Goal: Information Seeking & Learning: Learn about a topic

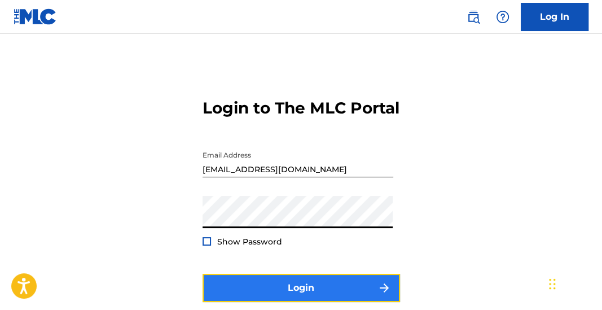
click at [276, 301] on button "Login" at bounding box center [301, 288] width 197 height 28
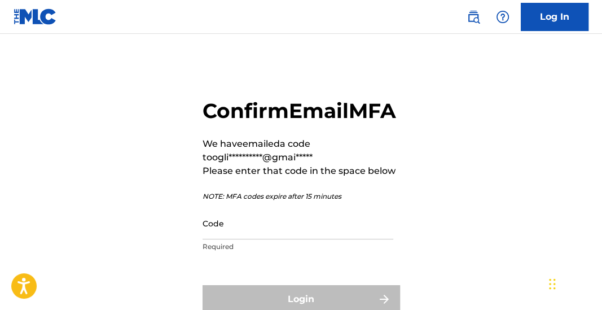
click at [275, 258] on div "Code Required" at bounding box center [298, 232] width 191 height 51
click at [275, 239] on input "Code" at bounding box center [298, 223] width 191 height 32
paste input "679332"
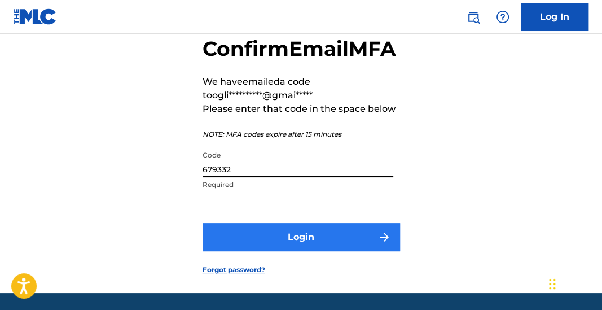
scroll to position [112, 0]
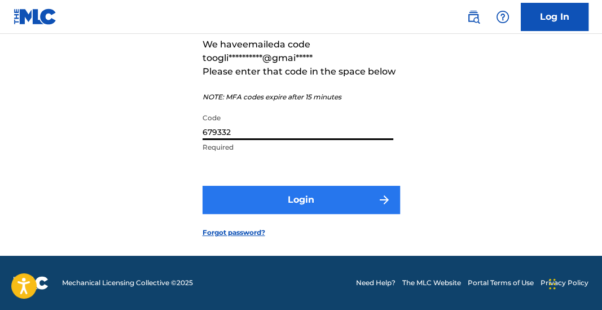
type input "679332"
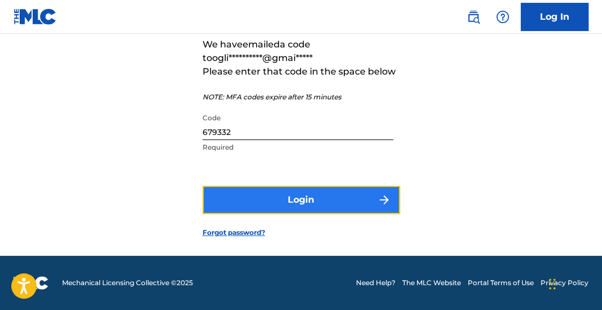
click at [301, 212] on button "Login" at bounding box center [301, 200] width 197 height 28
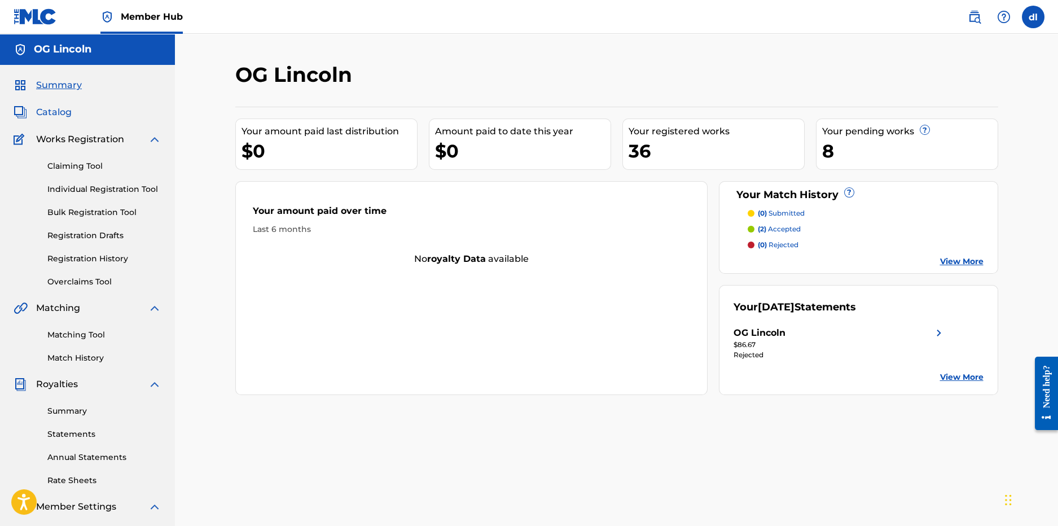
click at [54, 115] on span "Catalog" at bounding box center [54, 112] width 36 height 14
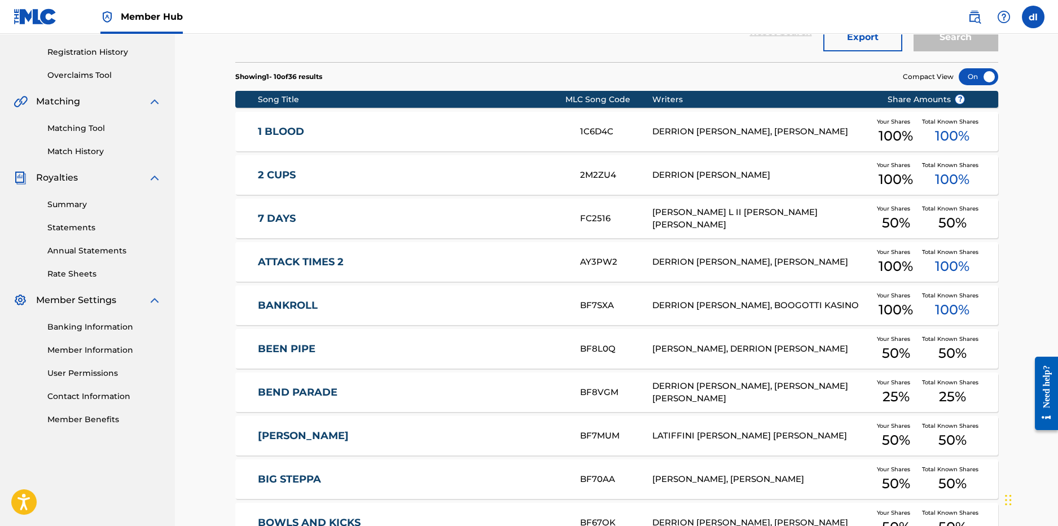
scroll to position [225, 0]
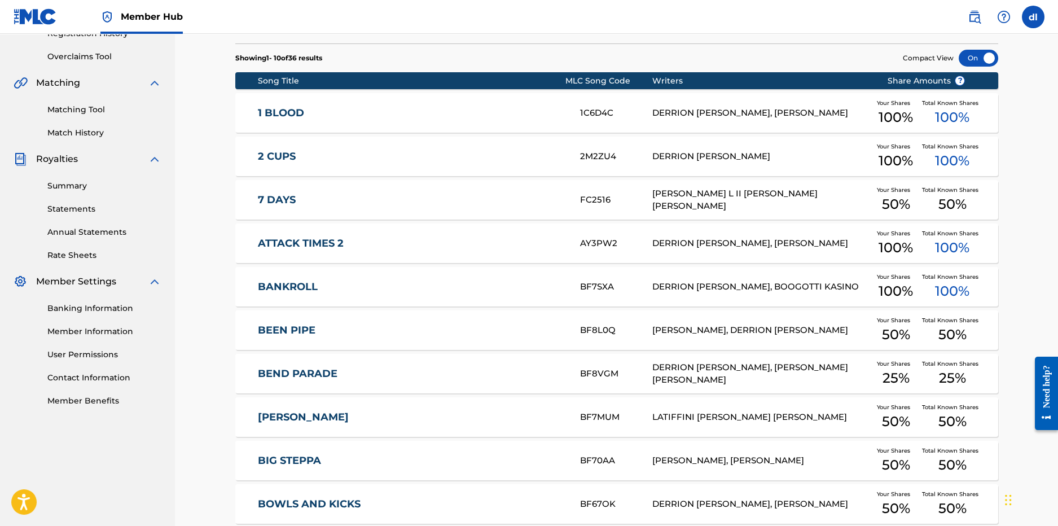
click at [601, 292] on div "DERRION [PERSON_NAME], BOOGOTTI KASINO" at bounding box center [760, 286] width 217 height 13
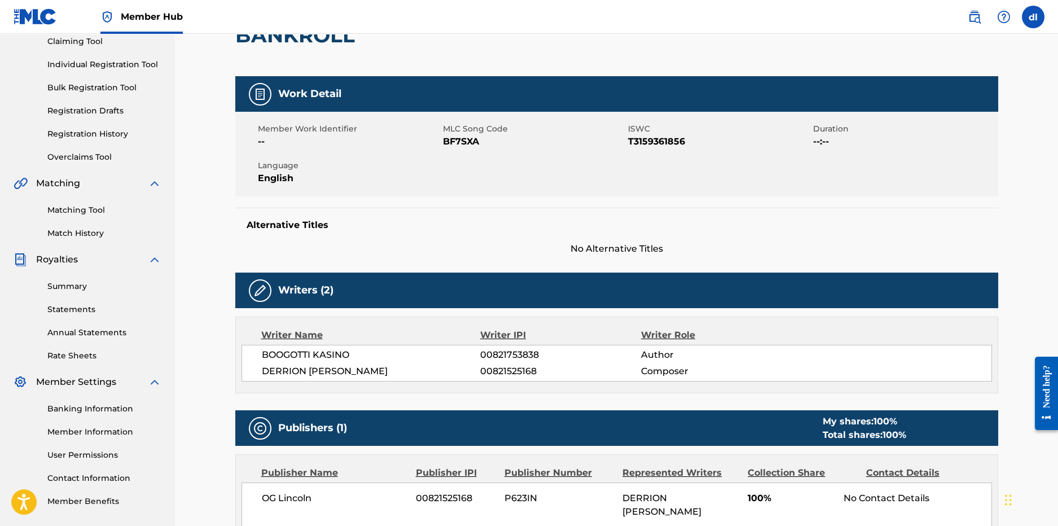
scroll to position [169, 0]
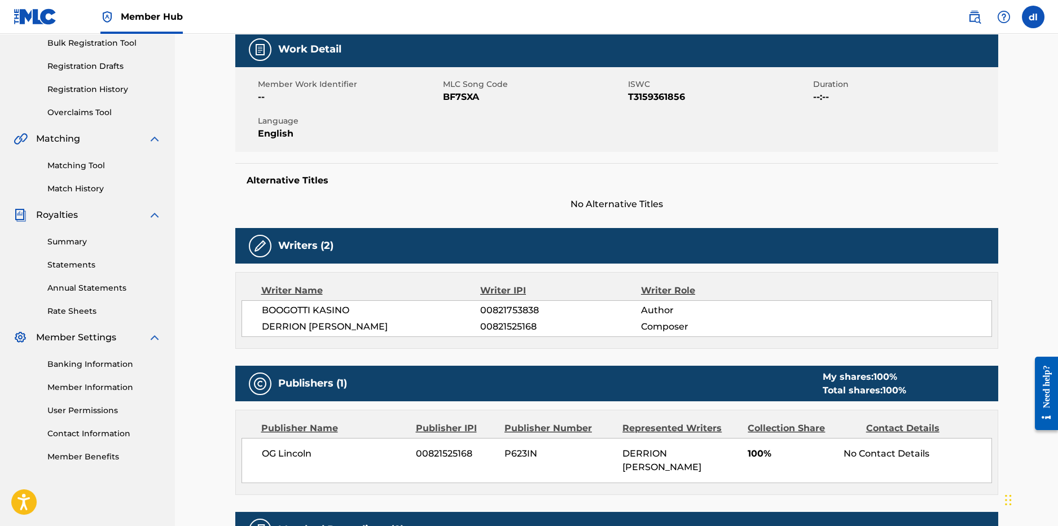
click at [512, 309] on span "00821525168" at bounding box center [560, 327] width 160 height 14
copy div "00821525168"
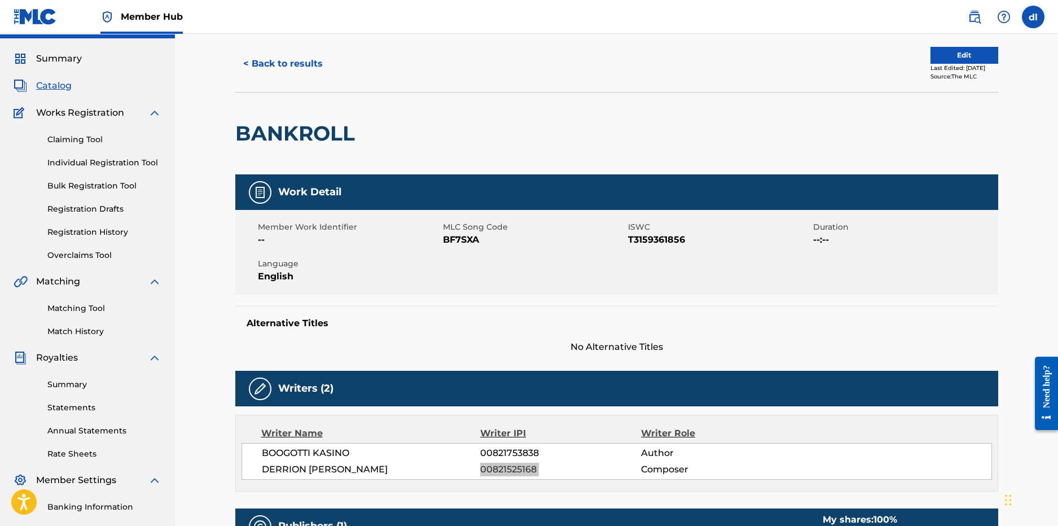
scroll to position [0, 0]
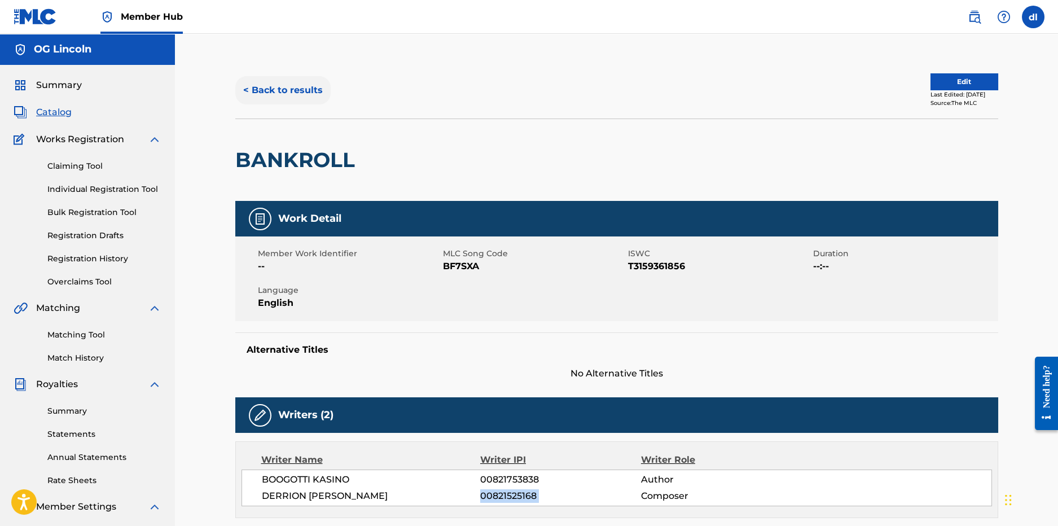
click at [304, 92] on button "< Back to results" at bounding box center [282, 90] width 95 height 28
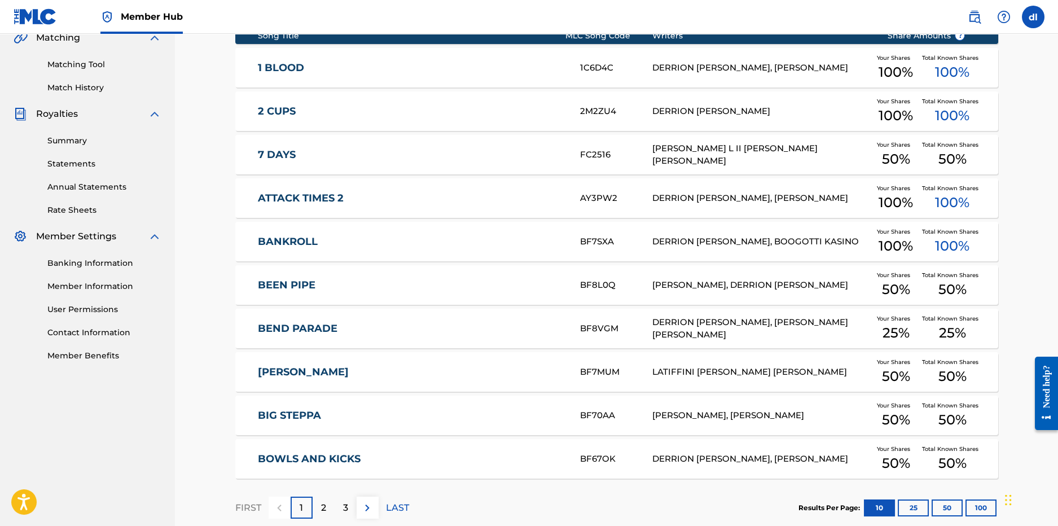
scroll to position [335, 0]
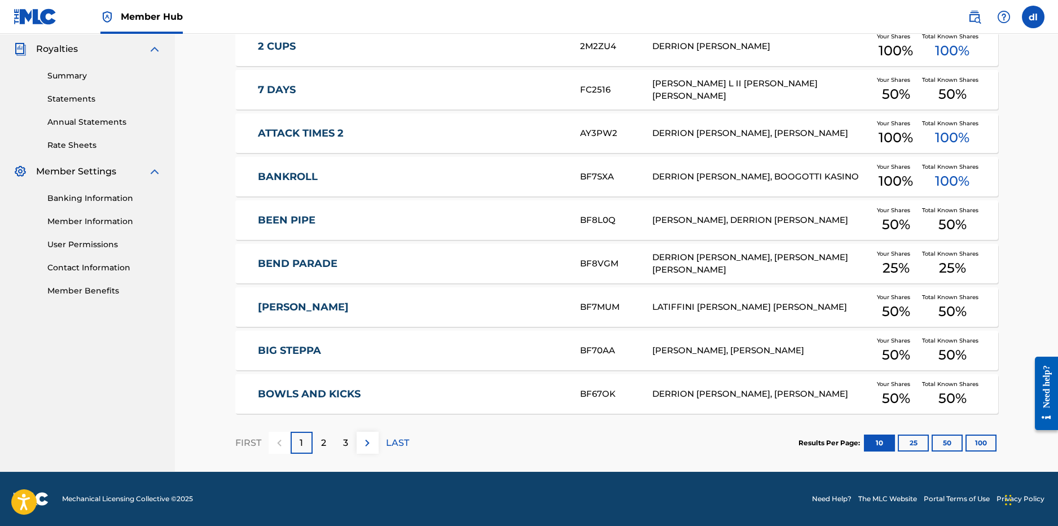
click at [322, 309] on p "2" at bounding box center [323, 443] width 5 height 14
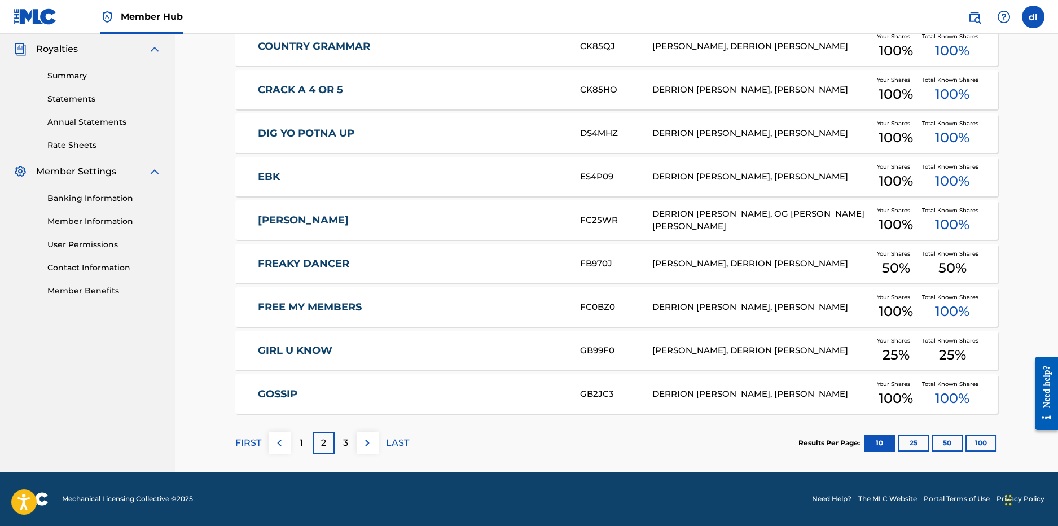
click at [324, 261] on link "FREAKY DANCER" at bounding box center [411, 263] width 307 height 13
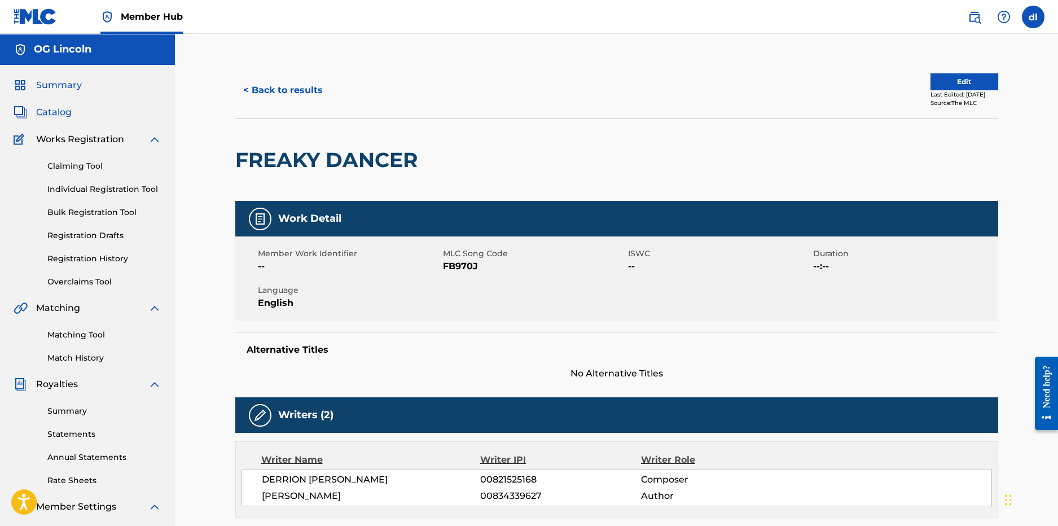
click at [37, 84] on span "Summary" at bounding box center [59, 85] width 46 height 14
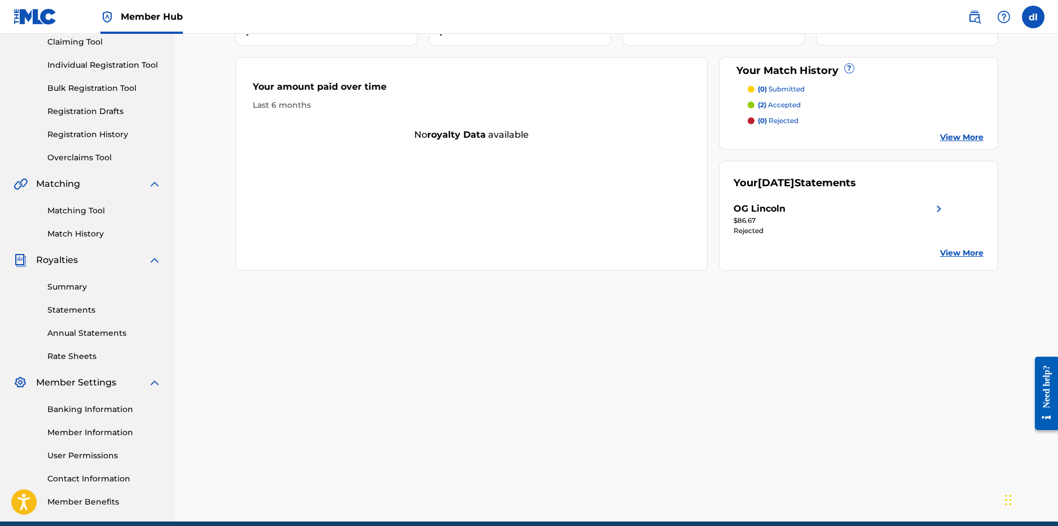
scroll to position [5, 0]
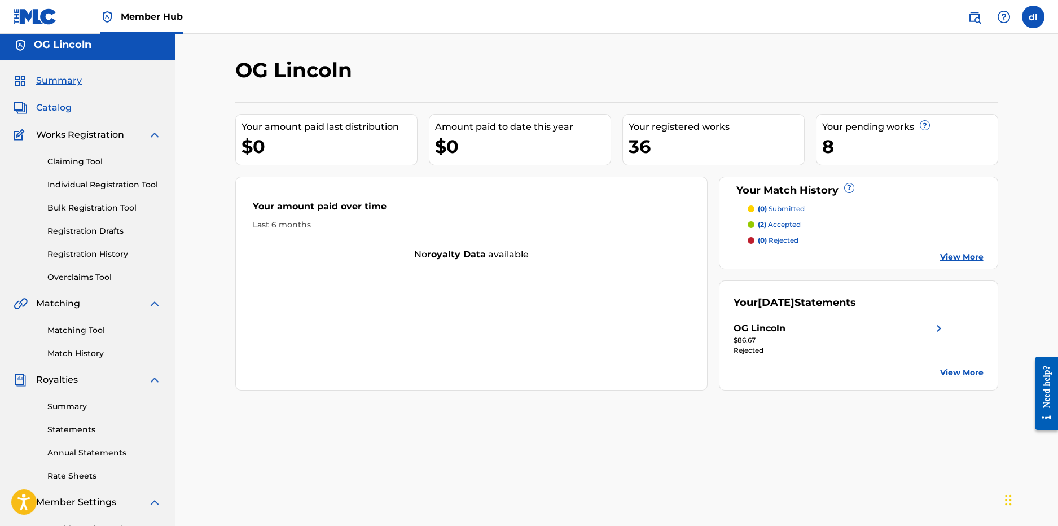
click at [44, 108] on span "Catalog" at bounding box center [54, 108] width 36 height 14
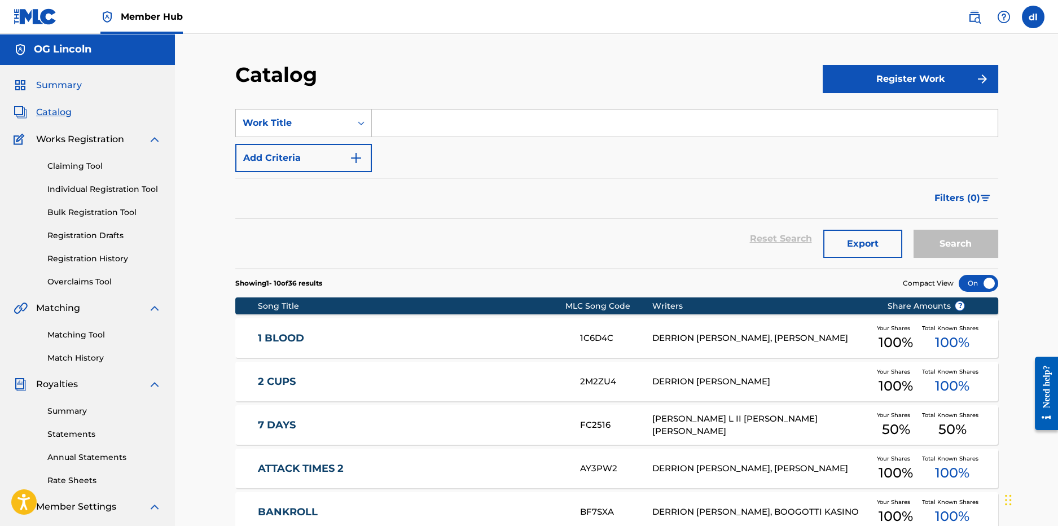
click at [65, 78] on span "Summary" at bounding box center [59, 85] width 46 height 14
